Goal: Information Seeking & Learning: Find specific fact

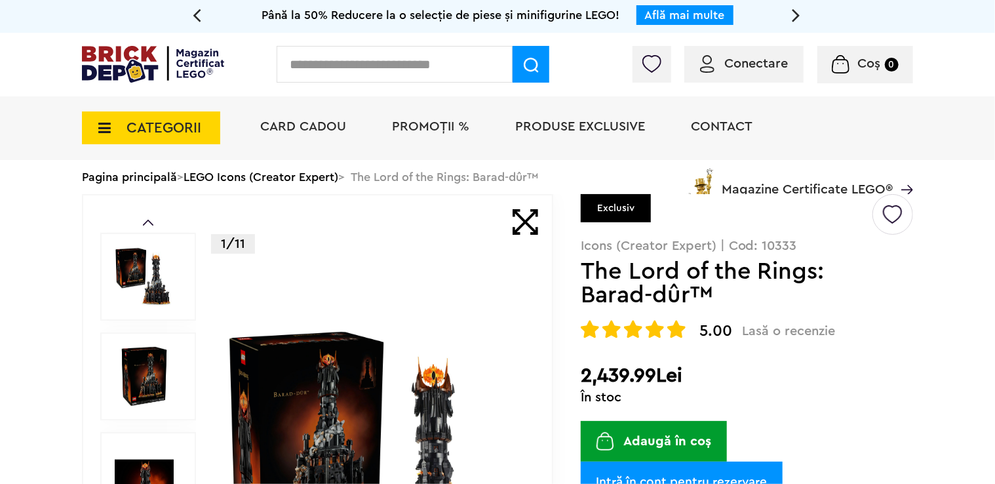
click at [320, 69] on input "text" at bounding box center [395, 64] width 236 height 37
click at [130, 49] on img at bounding box center [153, 64] width 142 height 37
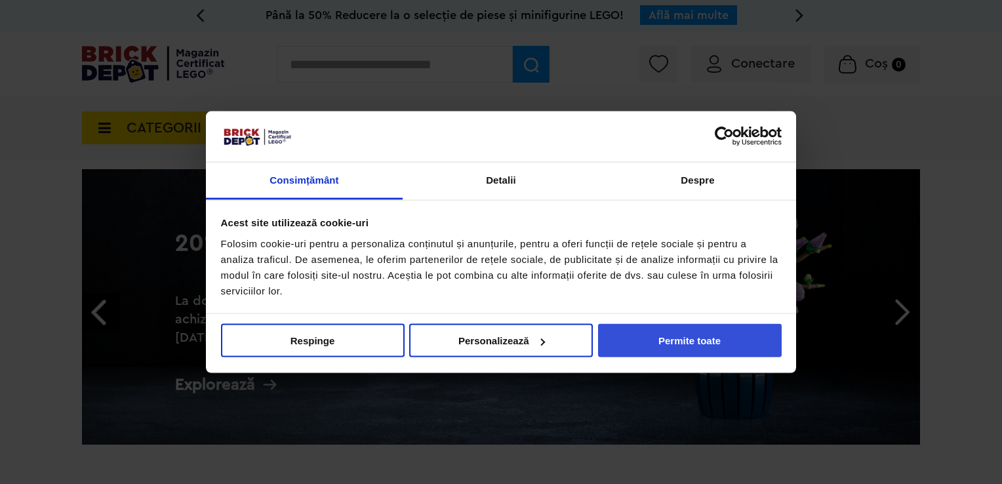
click at [675, 337] on button "Permite toate" at bounding box center [690, 340] width 184 height 33
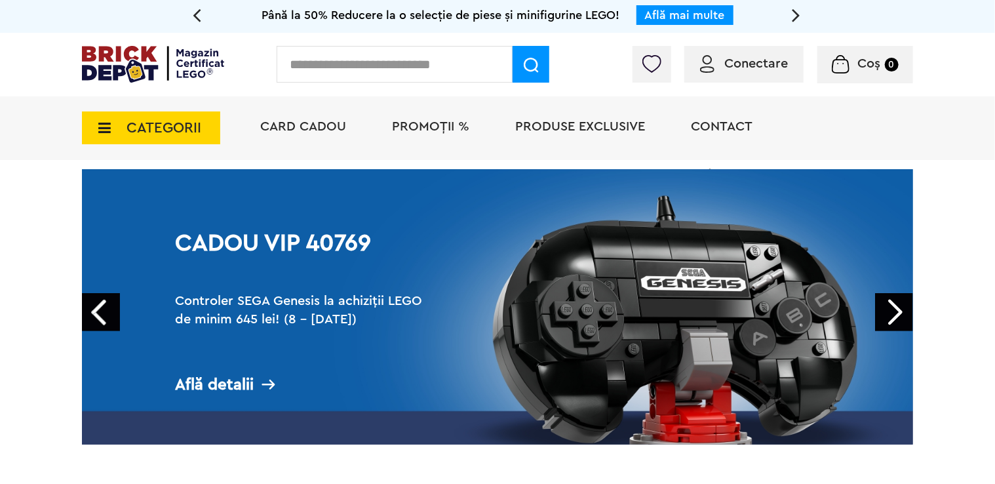
click at [107, 130] on icon at bounding box center [100, 128] width 20 height 14
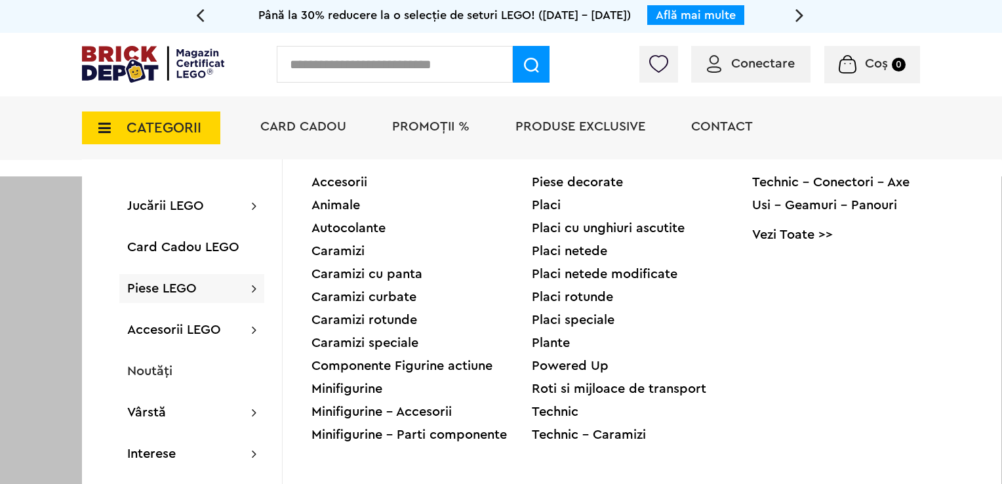
click at [42, 265] on div at bounding box center [501, 418] width 1002 height 484
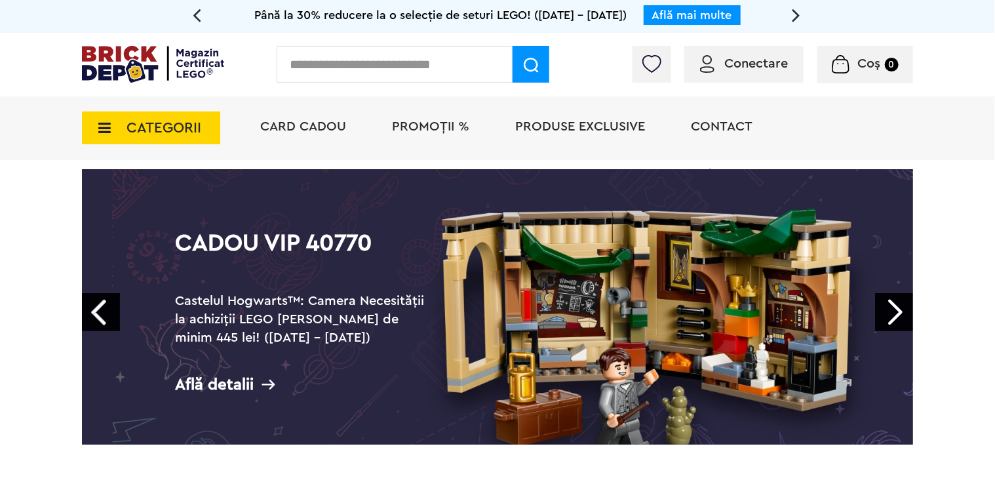
click at [95, 124] on icon at bounding box center [100, 128] width 20 height 14
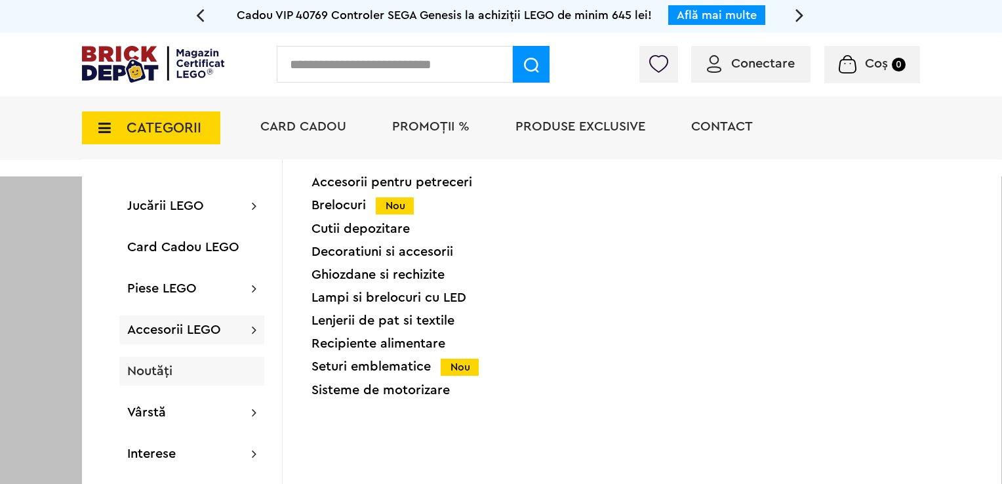
click at [178, 380] on div "Noutăți" at bounding box center [191, 371] width 145 height 29
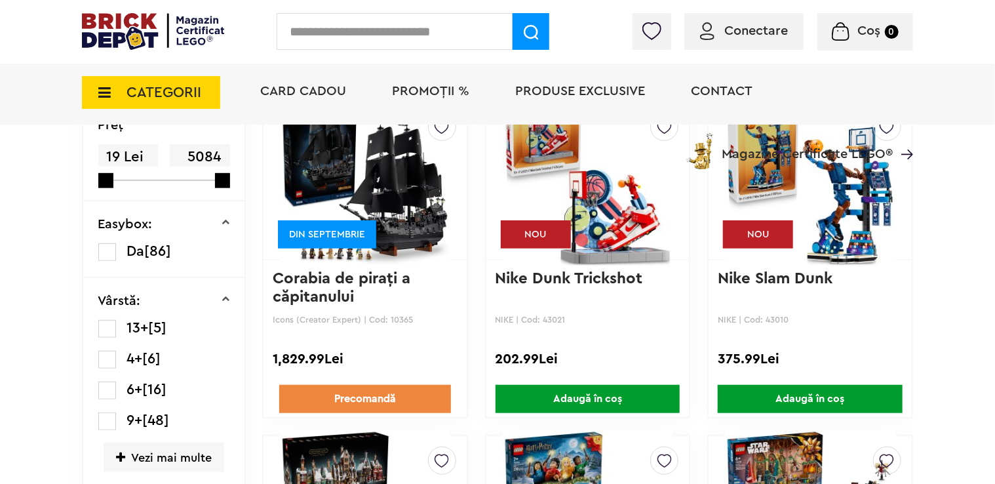
scroll to position [393, 0]
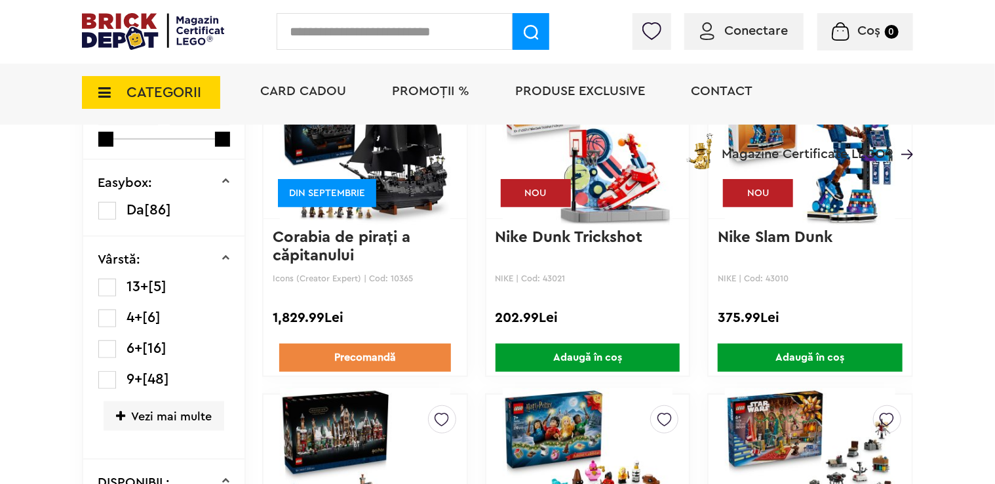
click at [405, 180] on img at bounding box center [365, 140] width 170 height 184
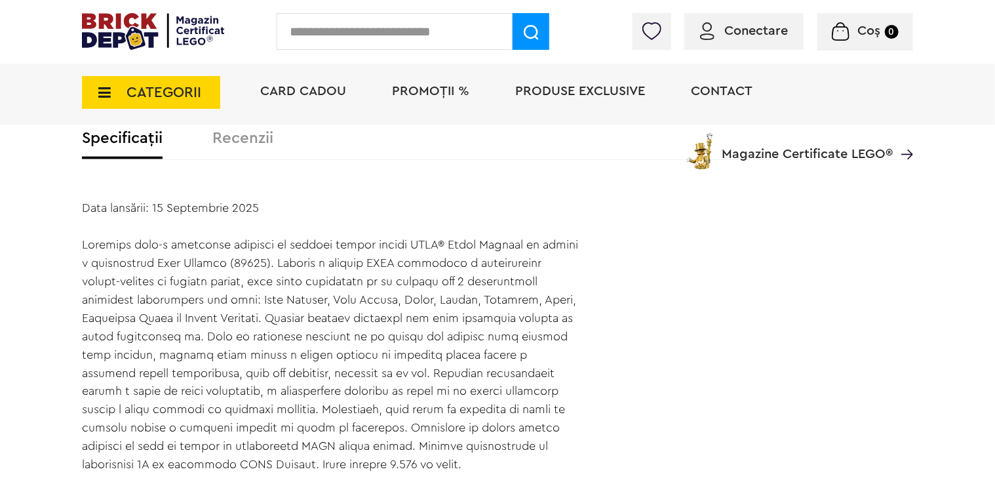
scroll to position [852, 0]
click at [240, 259] on div "Data lansării: 15 Septembrie 2025" at bounding box center [331, 334] width 499 height 275
copy div "10365"
